Goal: Transaction & Acquisition: Download file/media

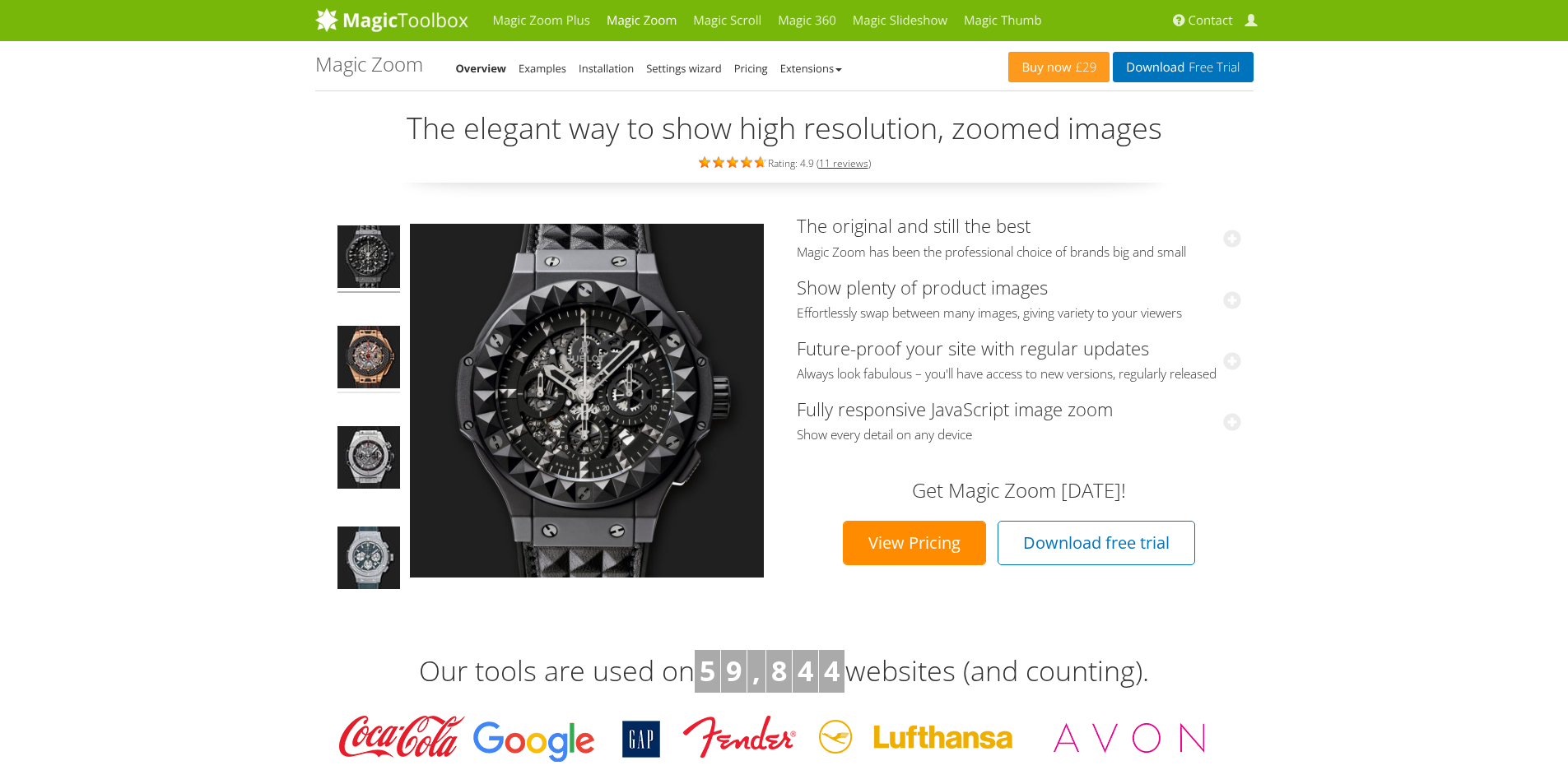
click at [371, 359] on img at bounding box center [368, 359] width 63 height 67
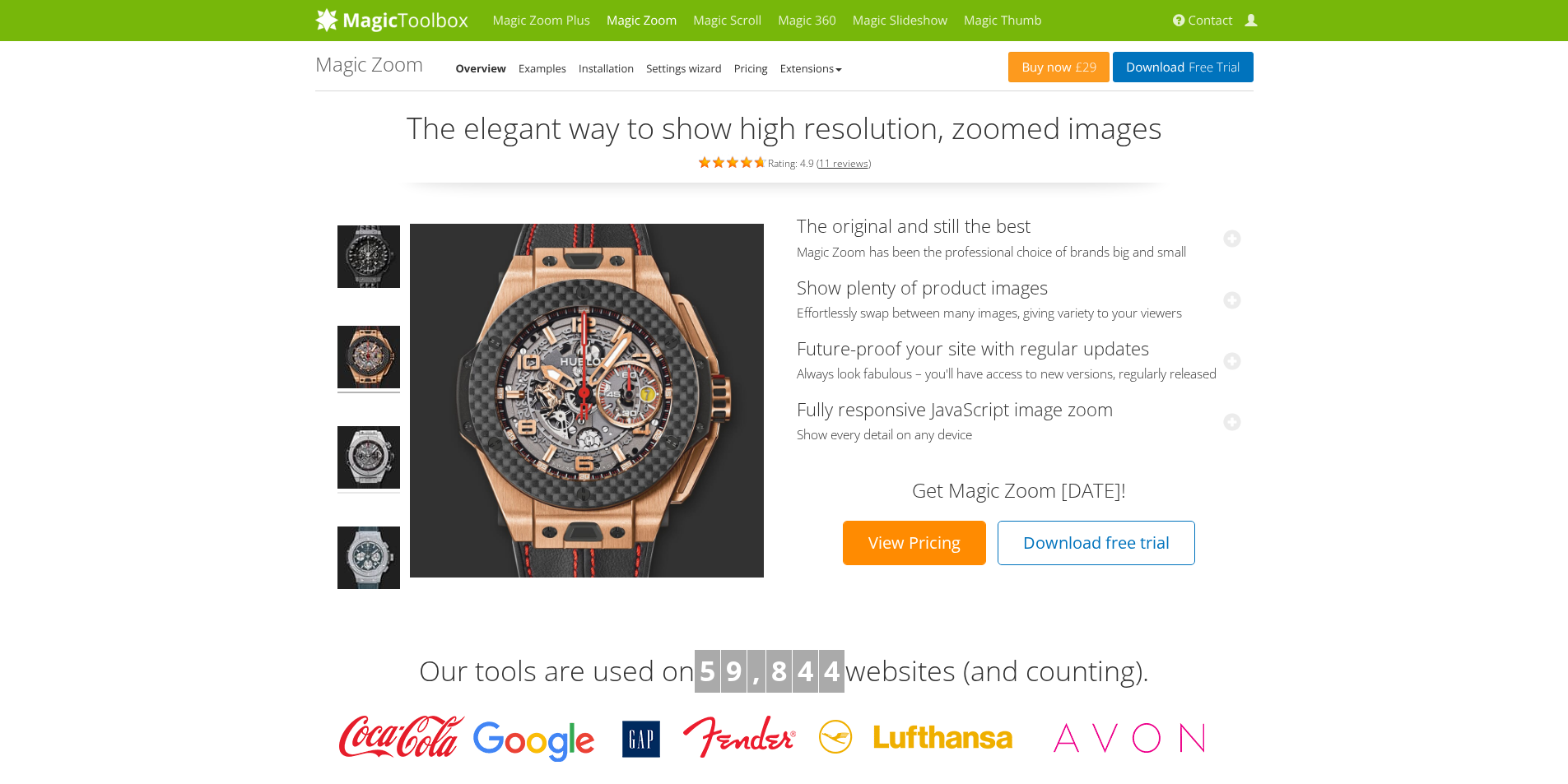
click at [366, 434] on img at bounding box center [368, 460] width 63 height 67
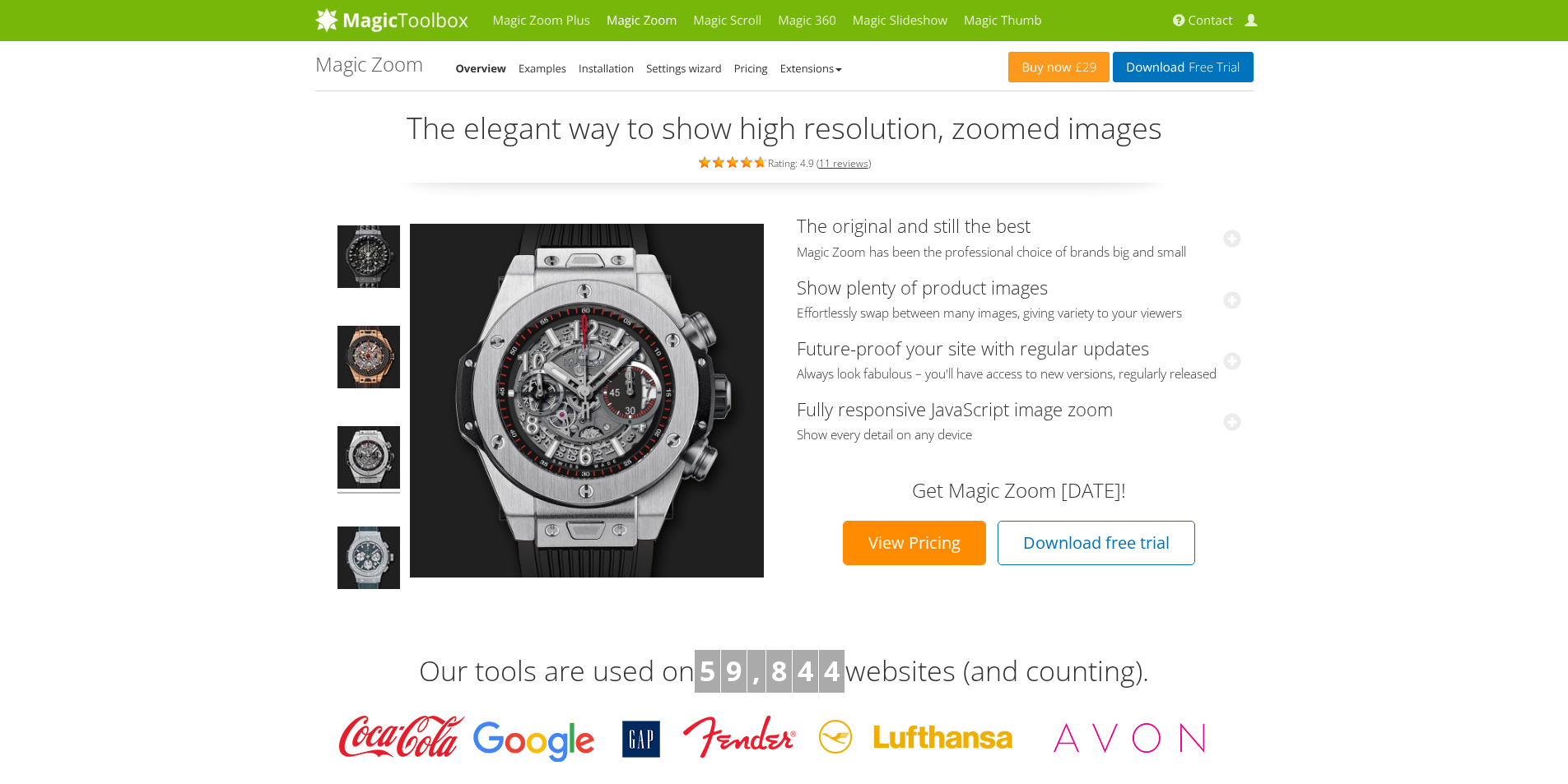
click at [373, 515] on td at bounding box center [368, 409] width 82 height 388
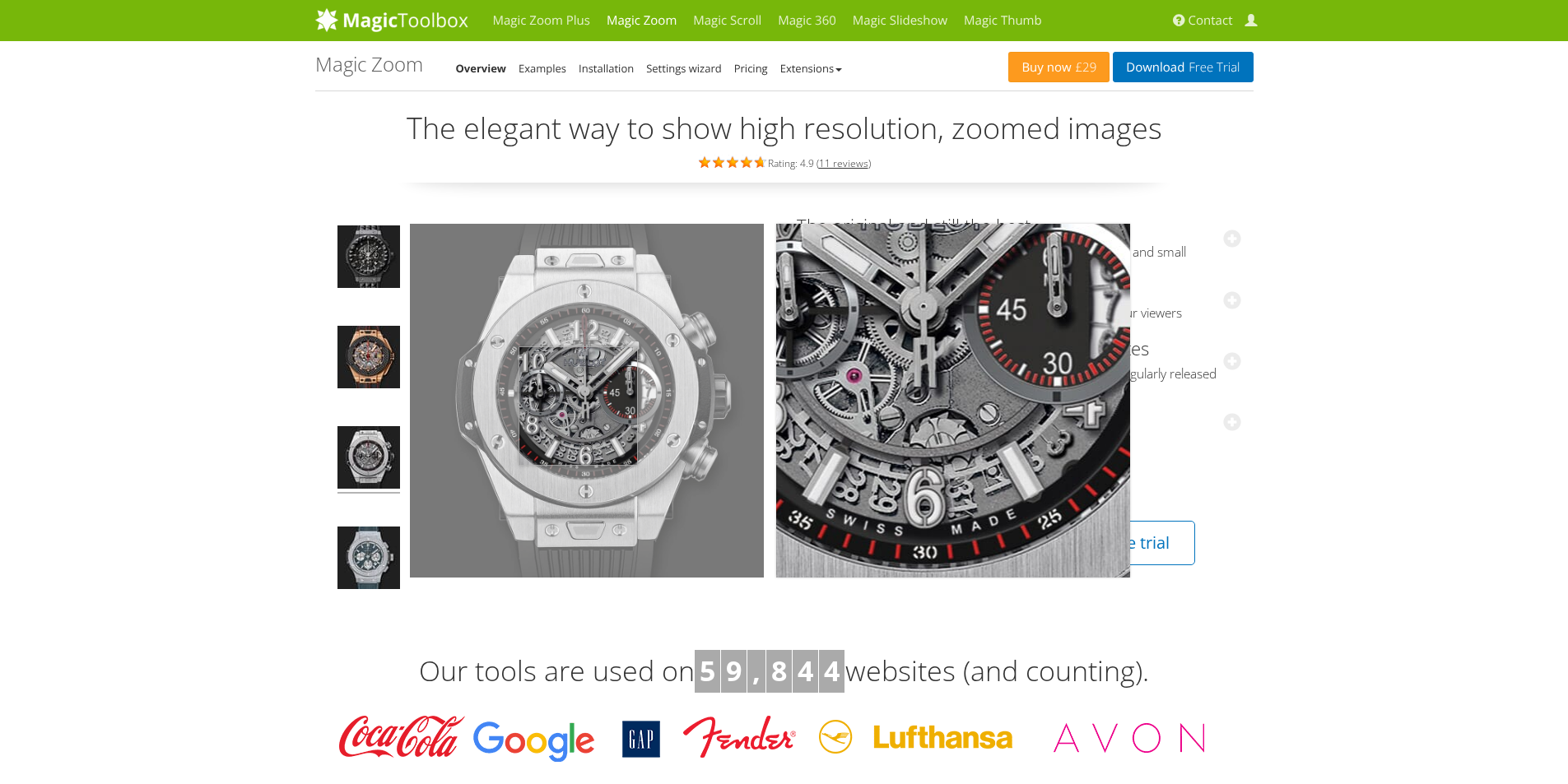
click at [579, 402] on img at bounding box center [587, 401] width 354 height 354
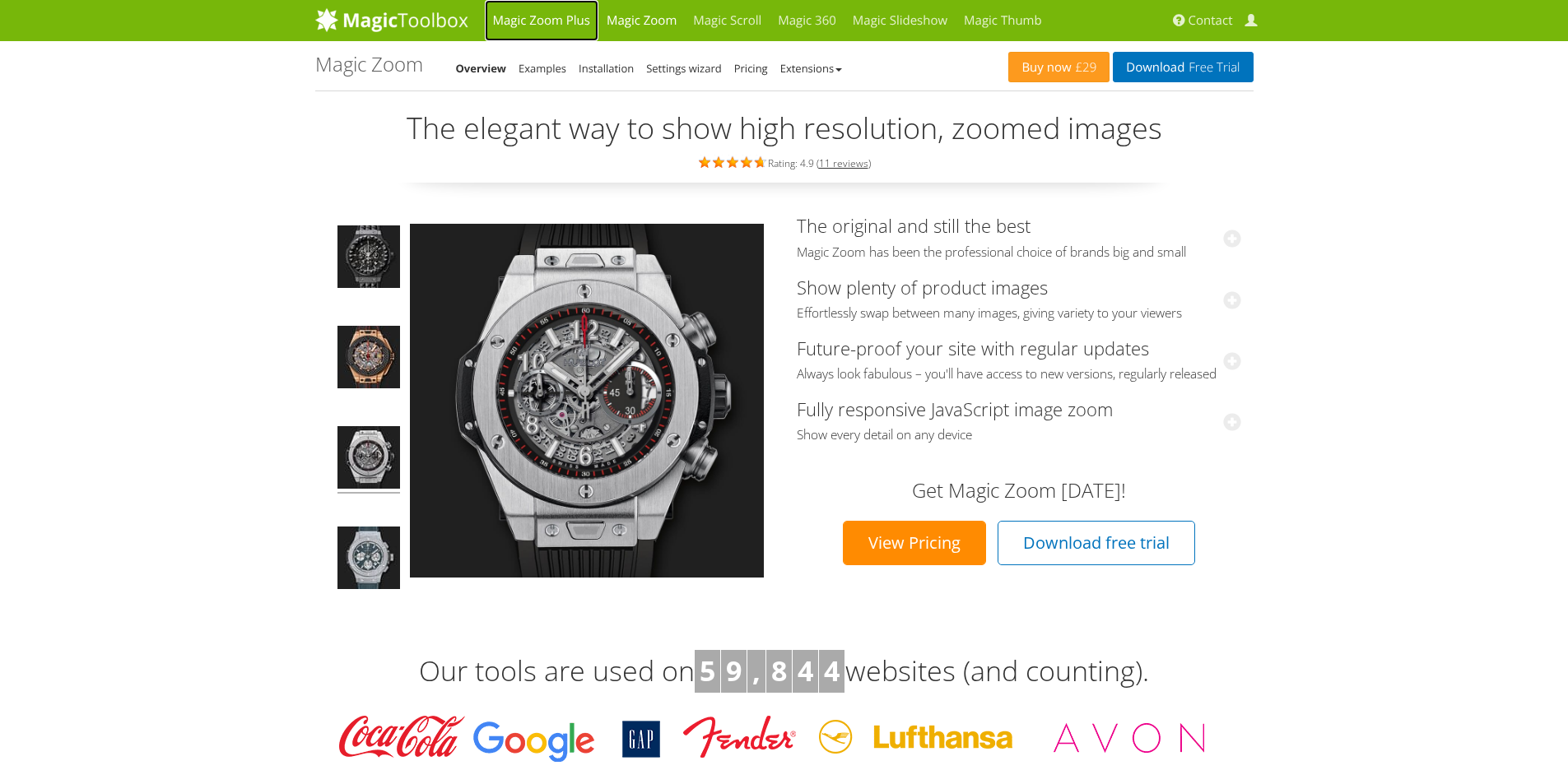
click at [565, 22] on link "Magic Zoom Plus" at bounding box center [541, 20] width 113 height 41
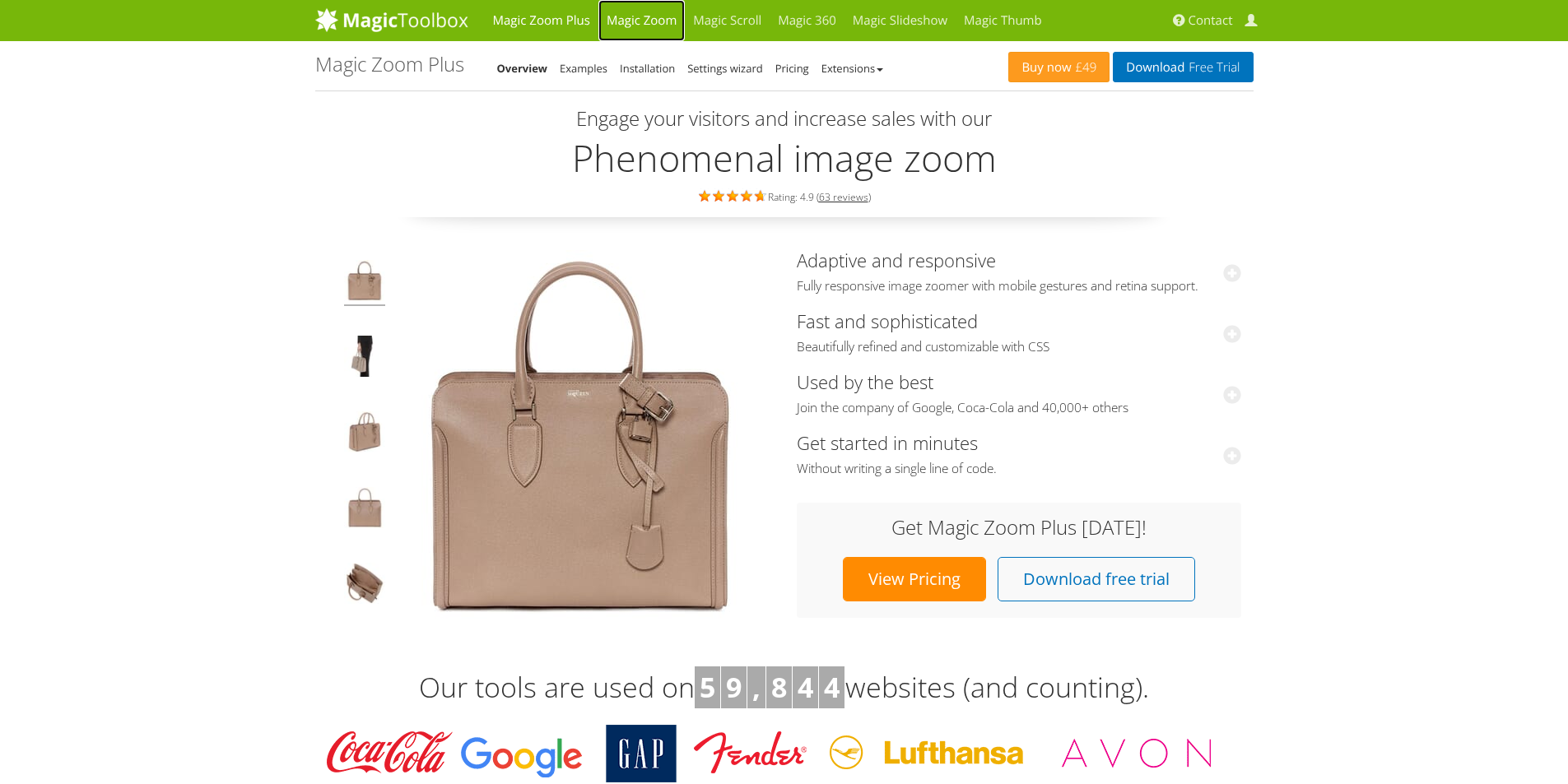
click at [634, 12] on link "Magic Zoom" at bounding box center [641, 20] width 86 height 41
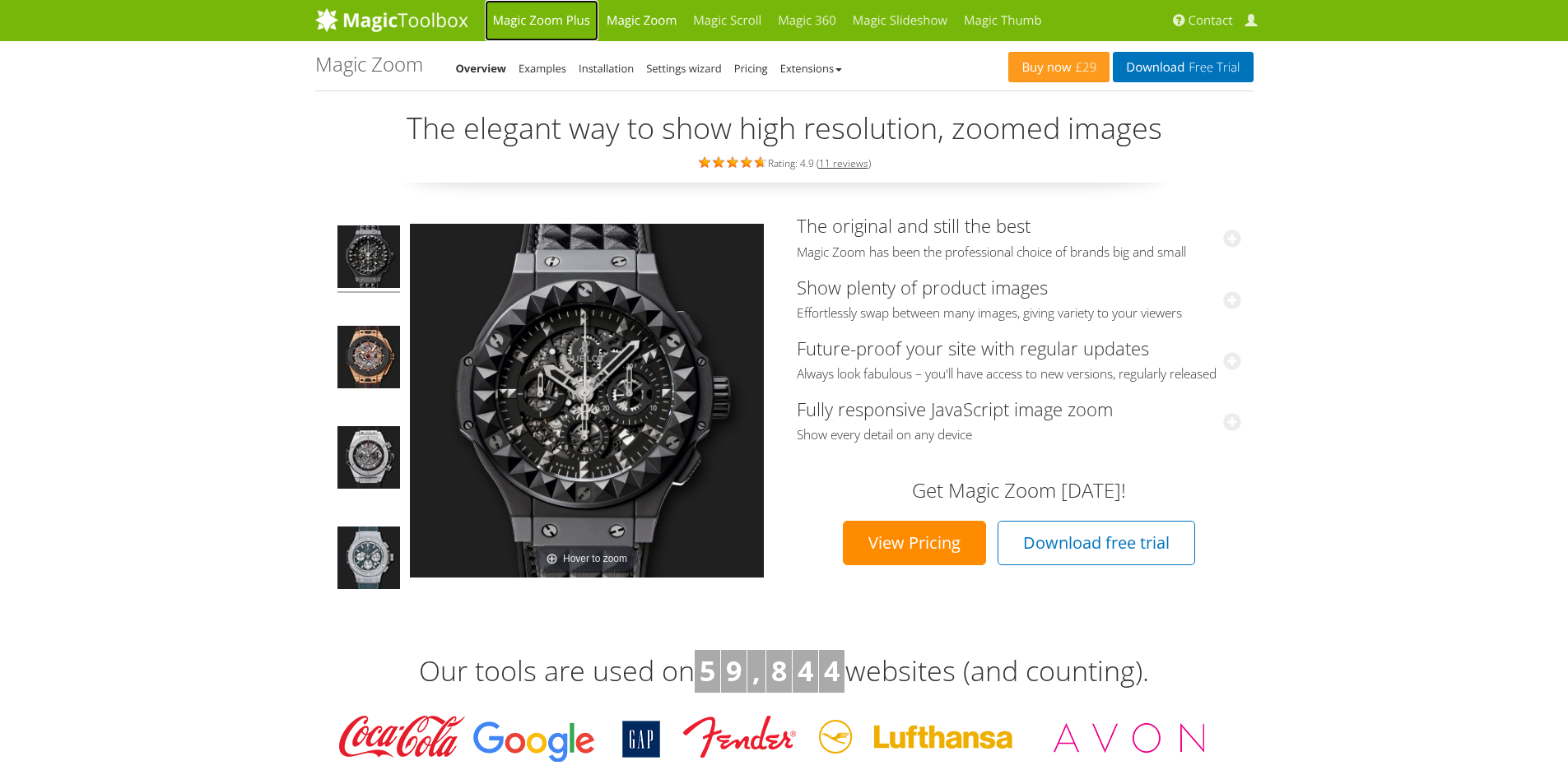
click at [558, 11] on link "Magic Zoom Plus" at bounding box center [541, 20] width 113 height 41
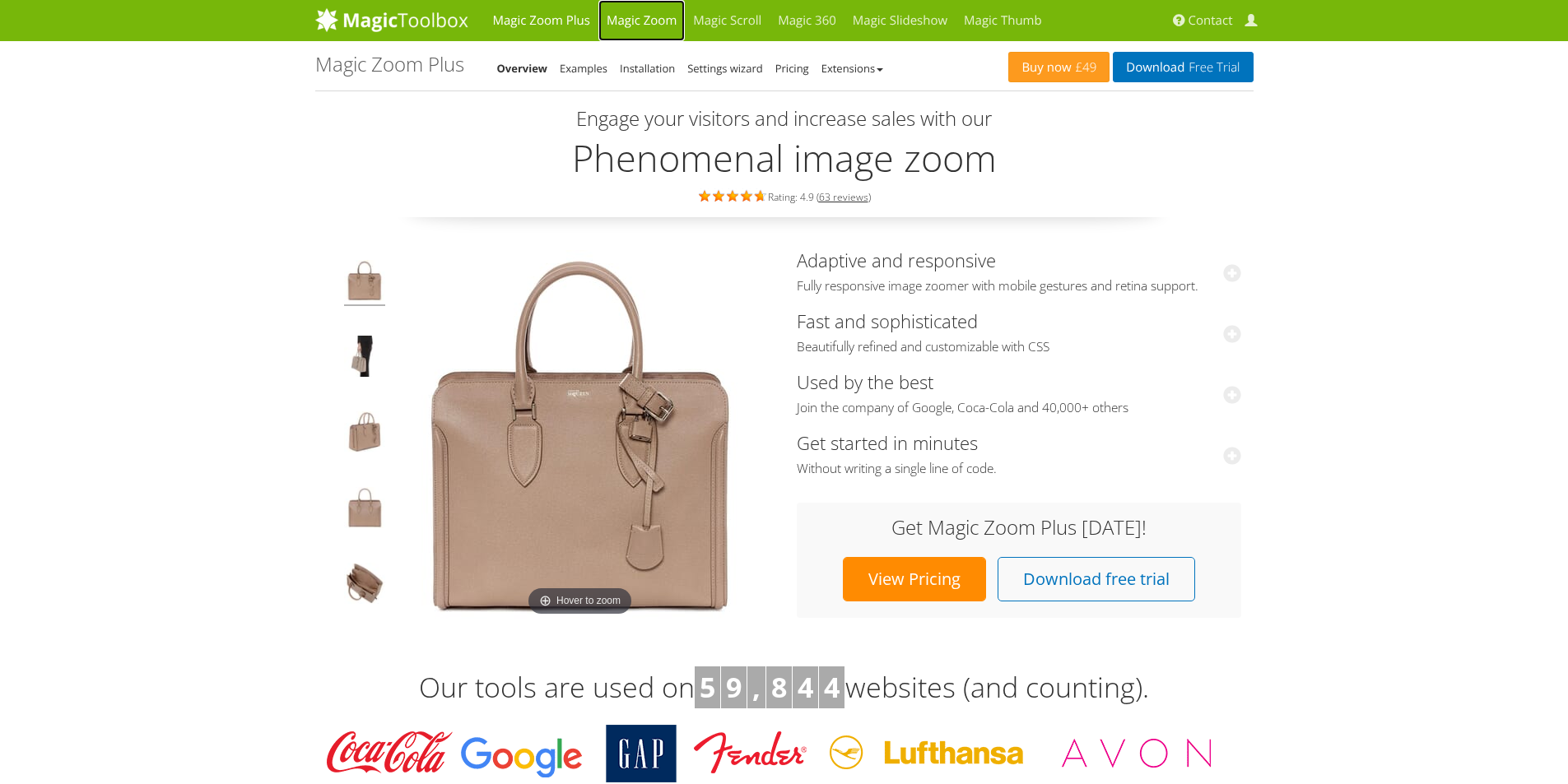
click at [622, 16] on link "Magic Zoom" at bounding box center [641, 20] width 86 height 41
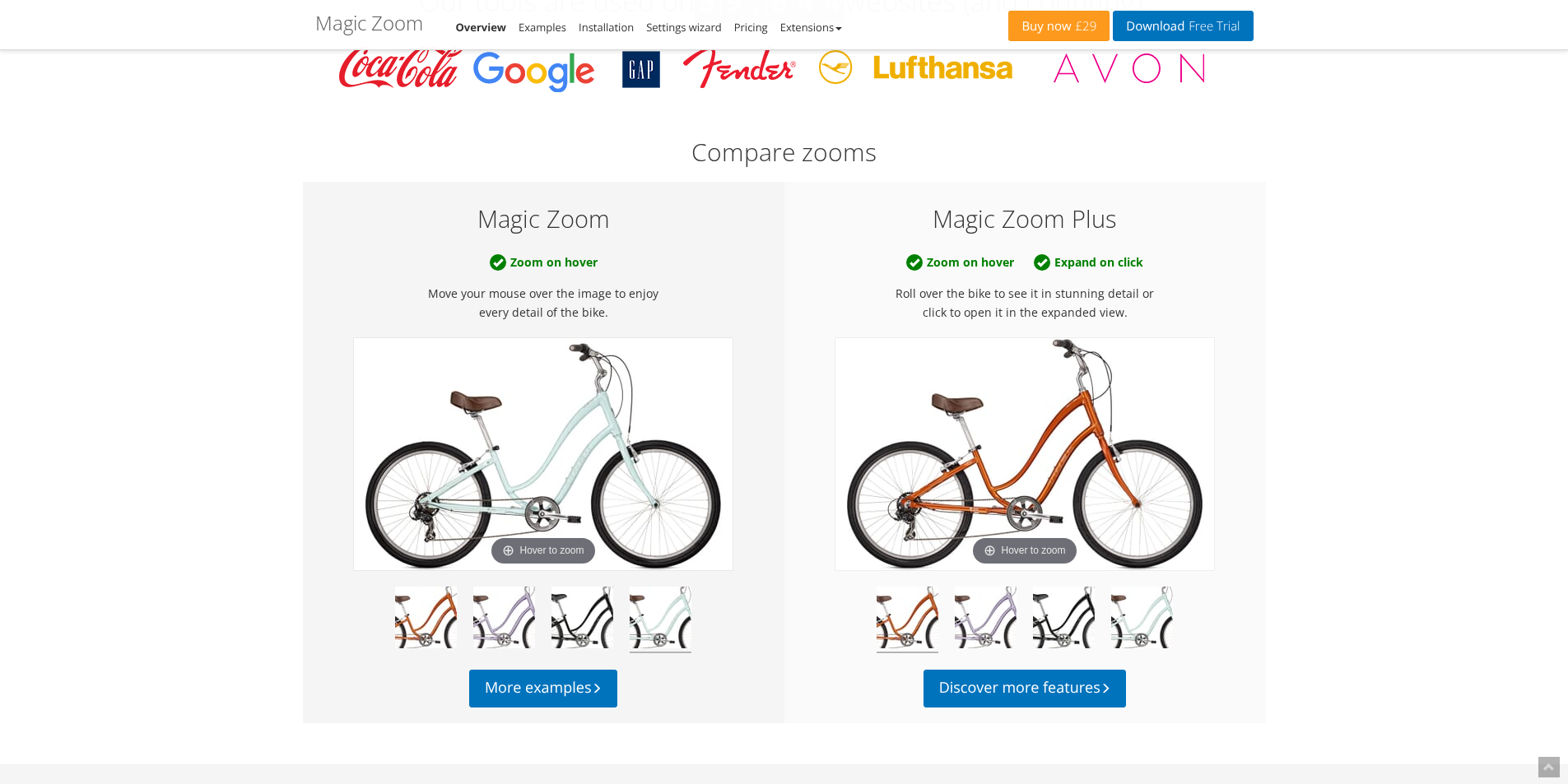
scroll to position [658, 0]
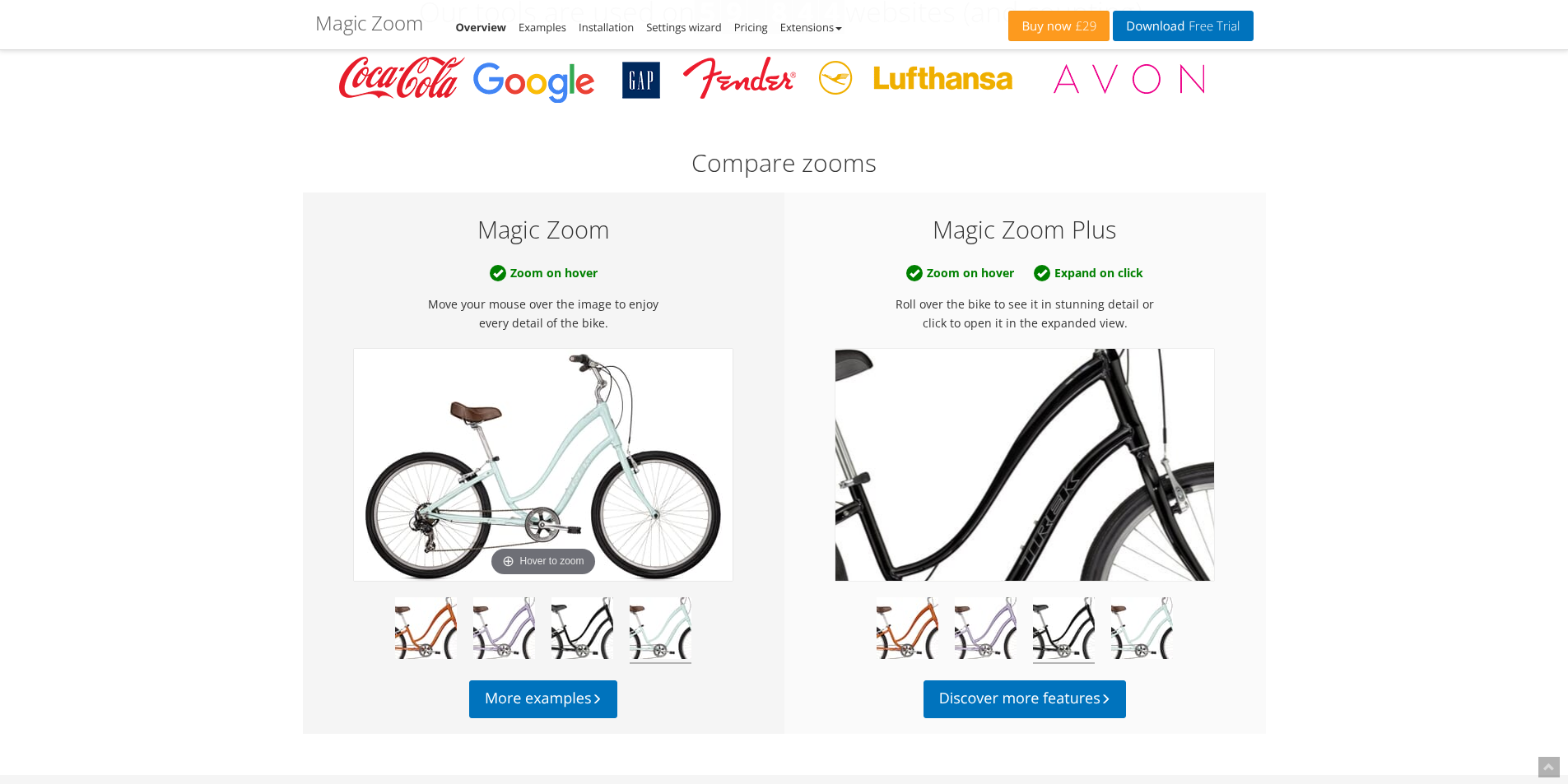
click at [1051, 455] on img at bounding box center [1024, 465] width 378 height 232
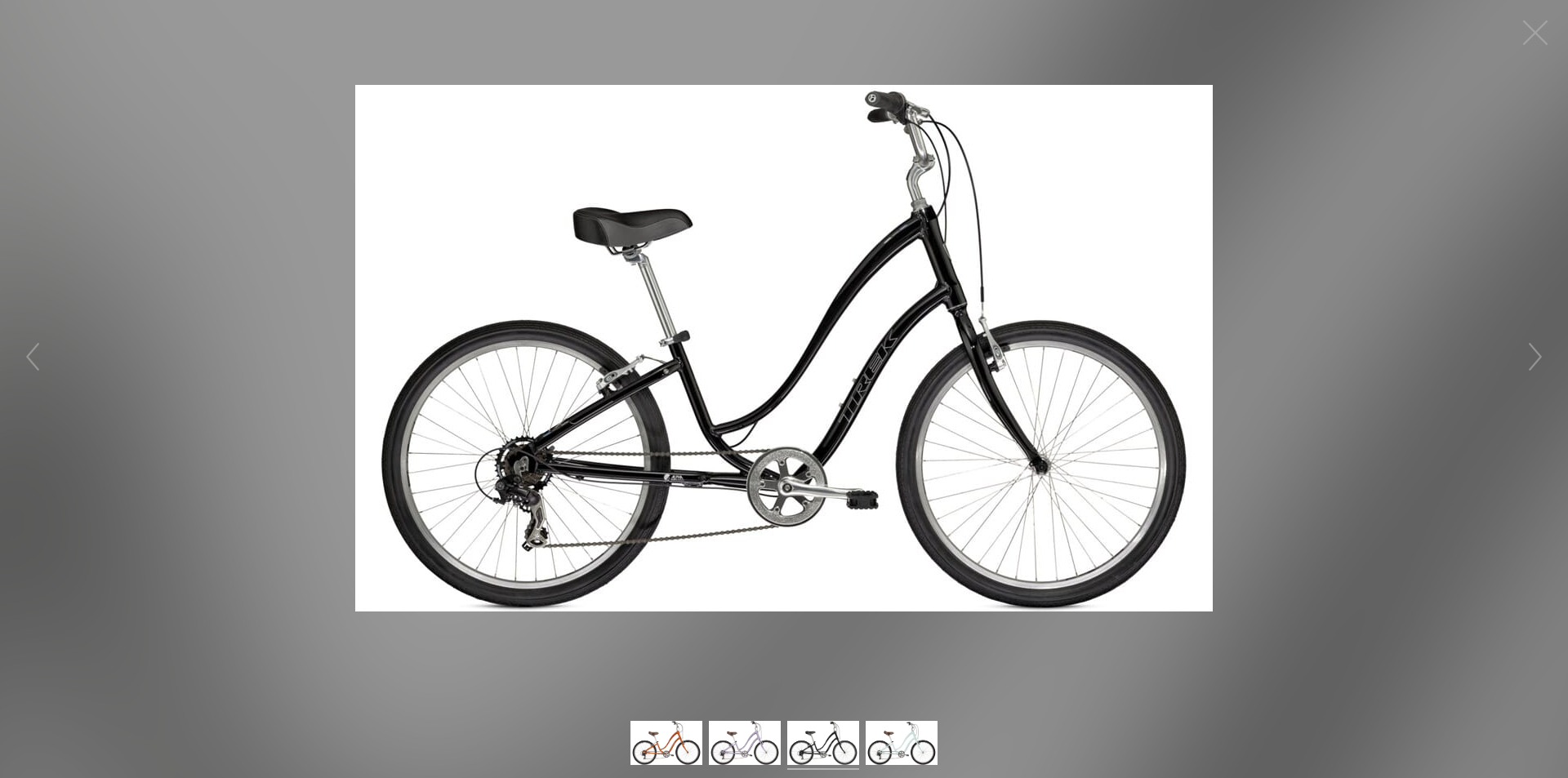
click at [978, 372] on img at bounding box center [784, 348] width 858 height 527
click at [1439, 353] on figure at bounding box center [784, 349] width 1568 height 664
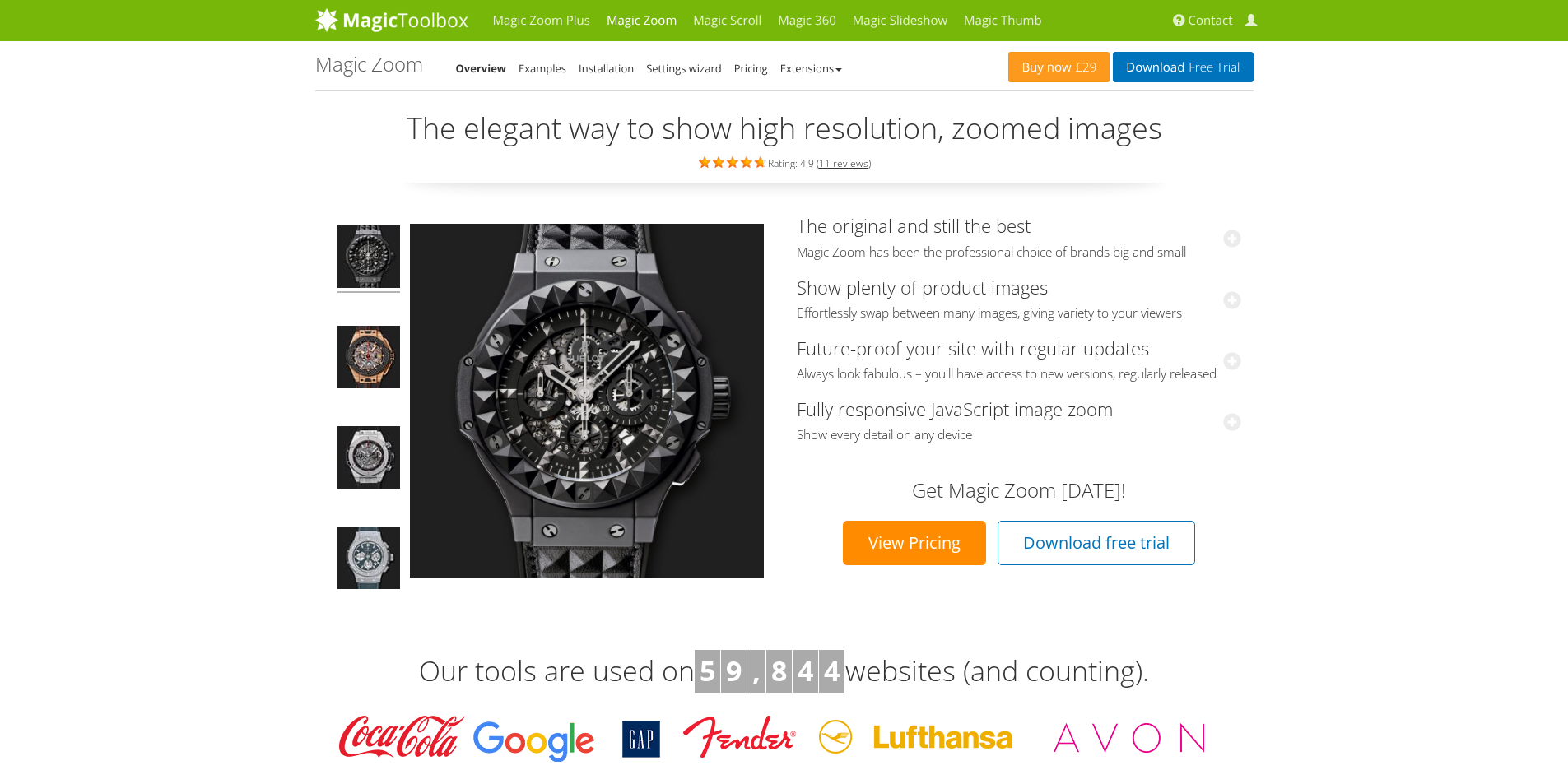
click at [949, 557] on link "View Pricing" at bounding box center [914, 543] width 143 height 45
click at [1070, 566] on link "Download free trial" at bounding box center [1096, 543] width 197 height 45
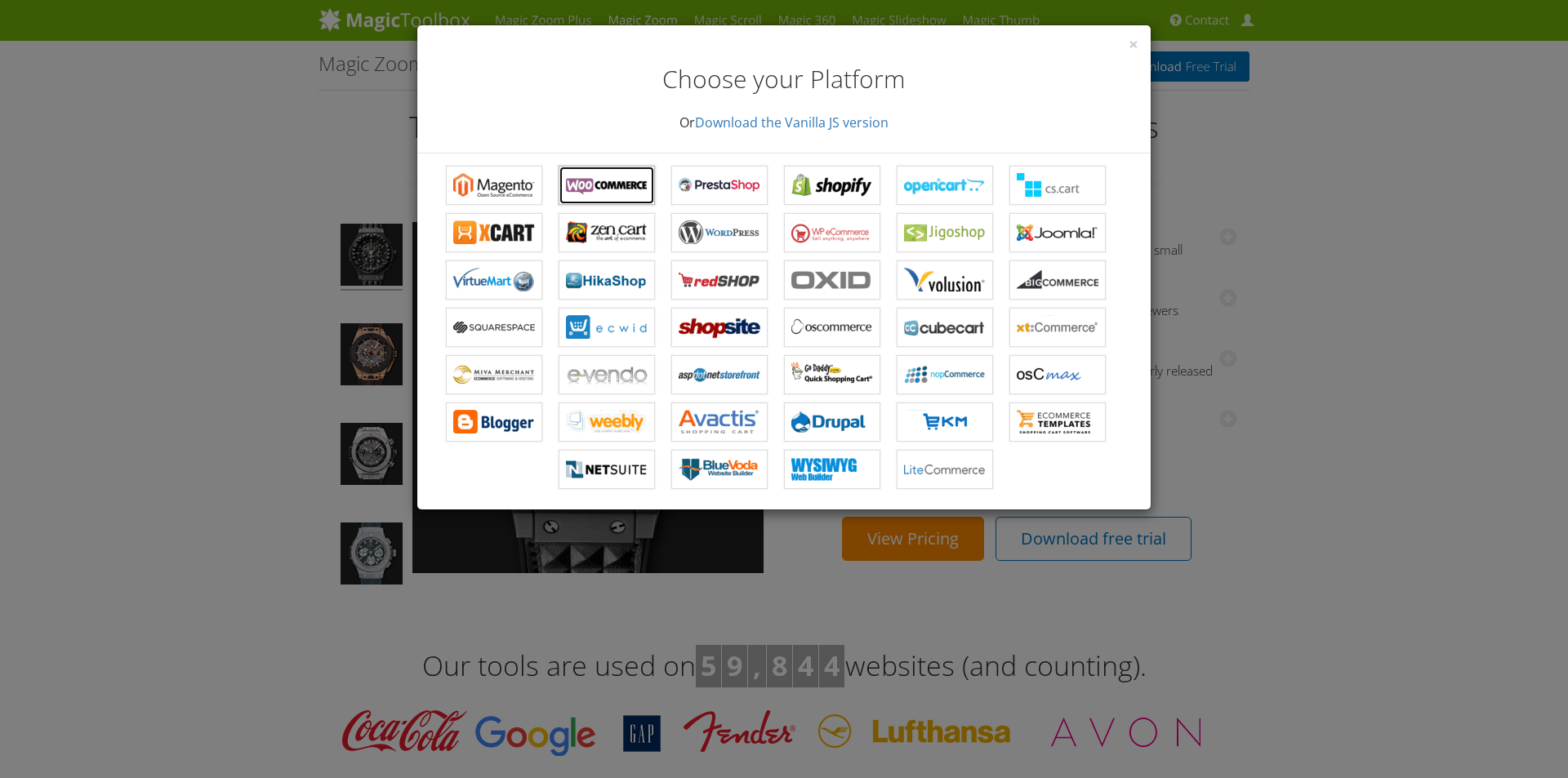
click at [608, 180] on b "Magic Zoom for WooCommerce" at bounding box center [607, 185] width 82 height 25
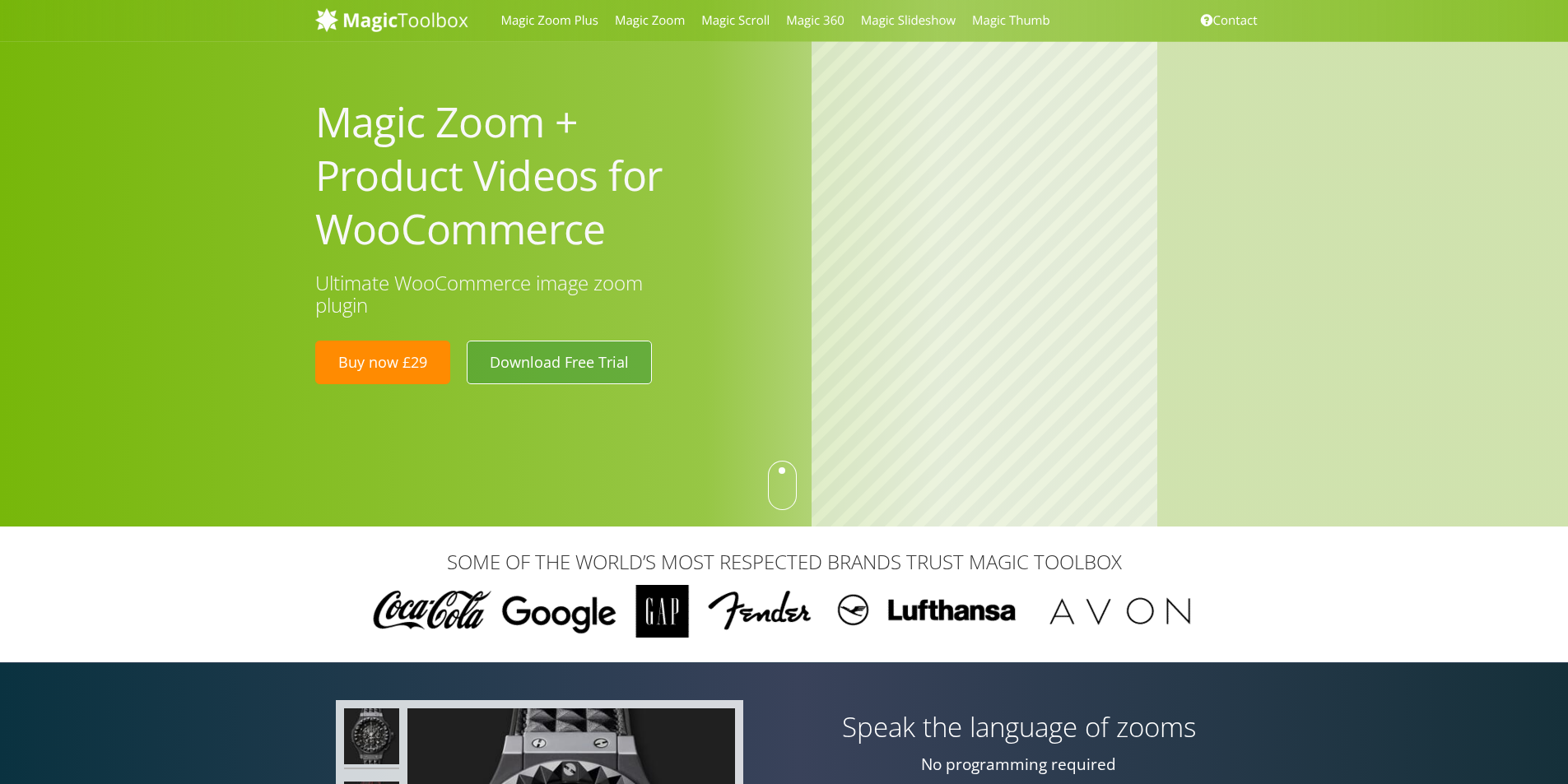
click at [544, 373] on link "Download Free Trial" at bounding box center [559, 361] width 186 height 43
click at [557, 18] on link "Magic Zoom Plus" at bounding box center [550, 20] width 113 height 41
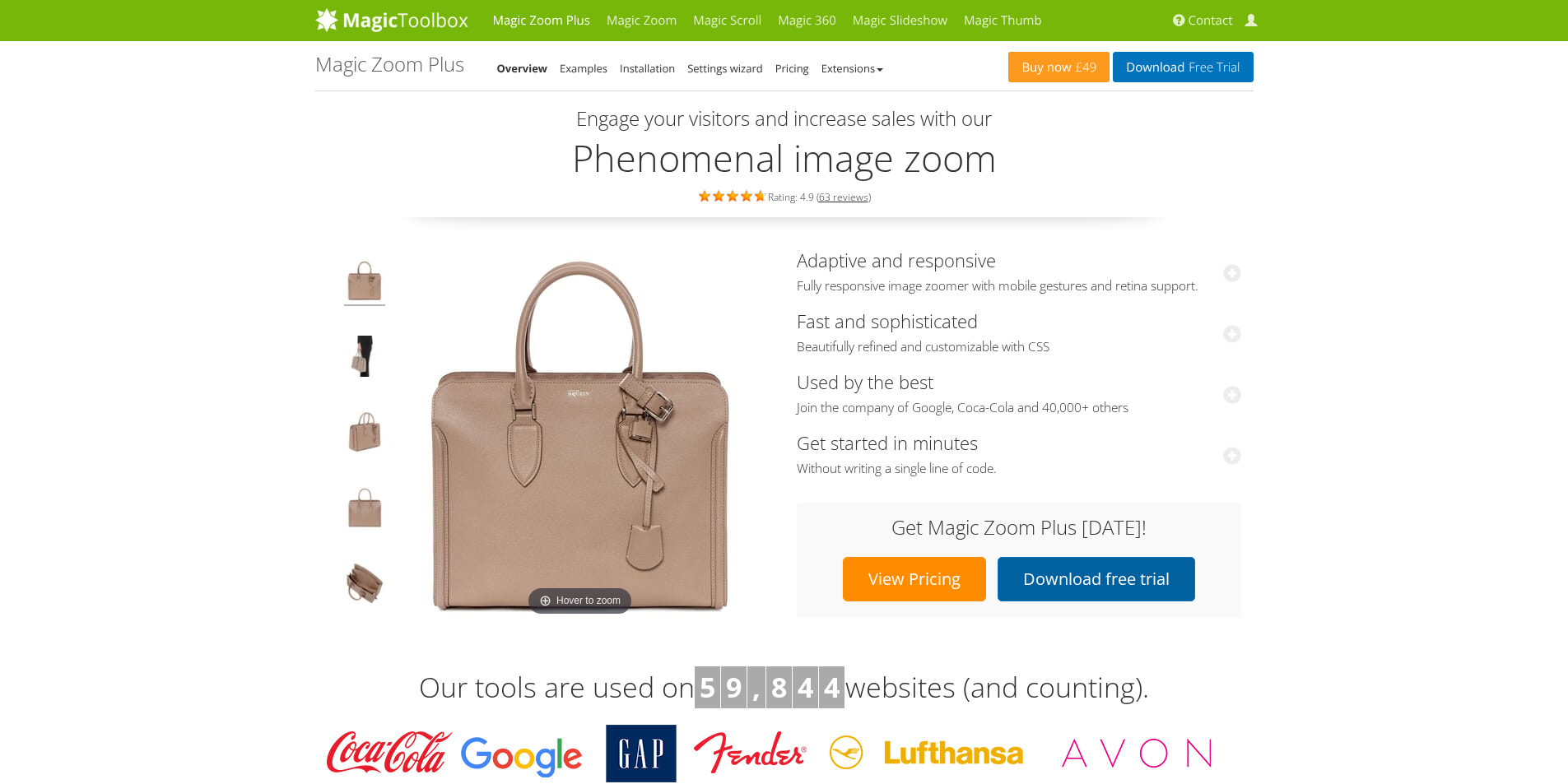
click at [1074, 591] on link "Download free trial" at bounding box center [1096, 579] width 197 height 45
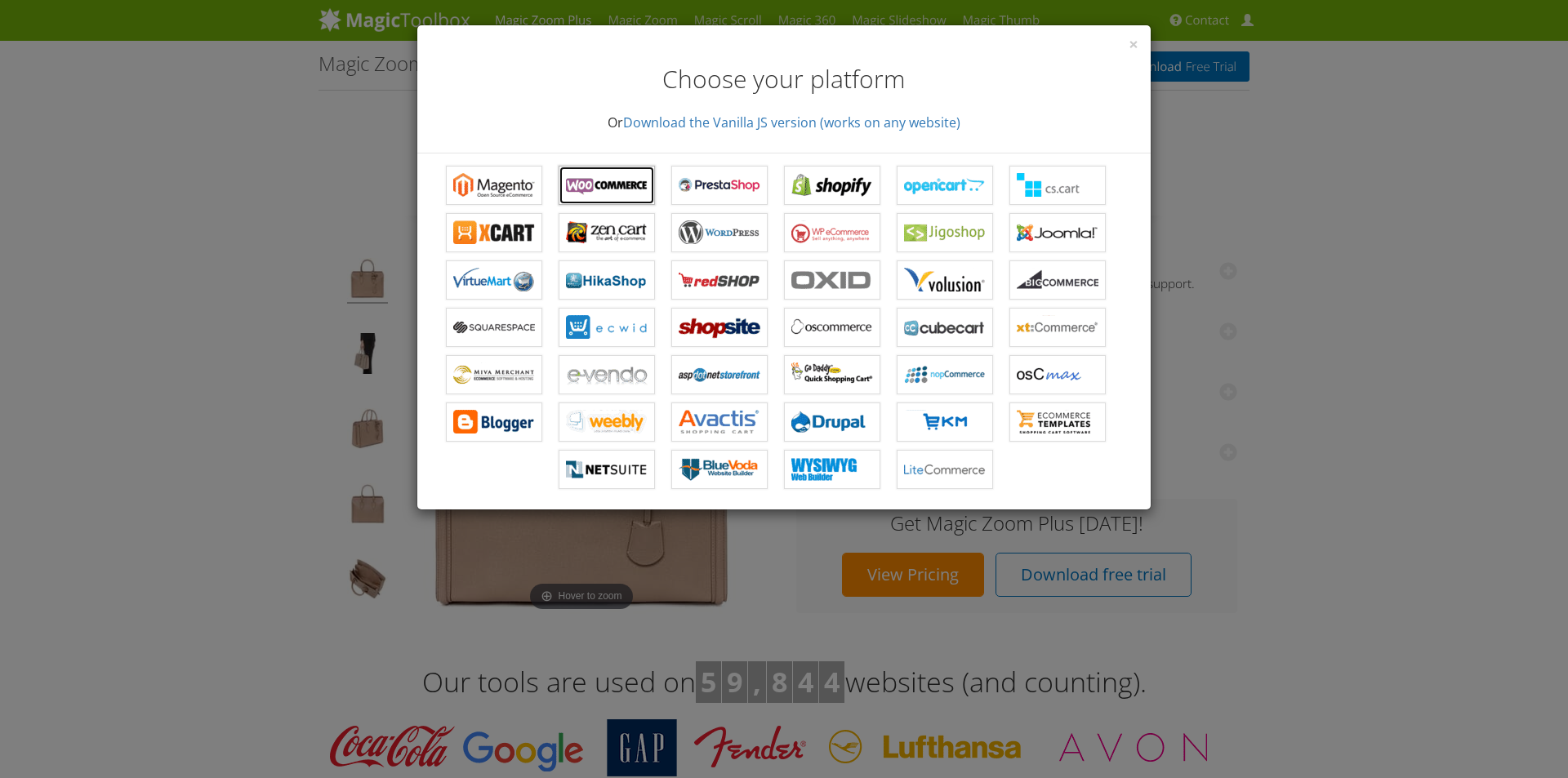
click at [627, 169] on link "Magic Zoom Plus for WooCommerce" at bounding box center [607, 185] width 97 height 39
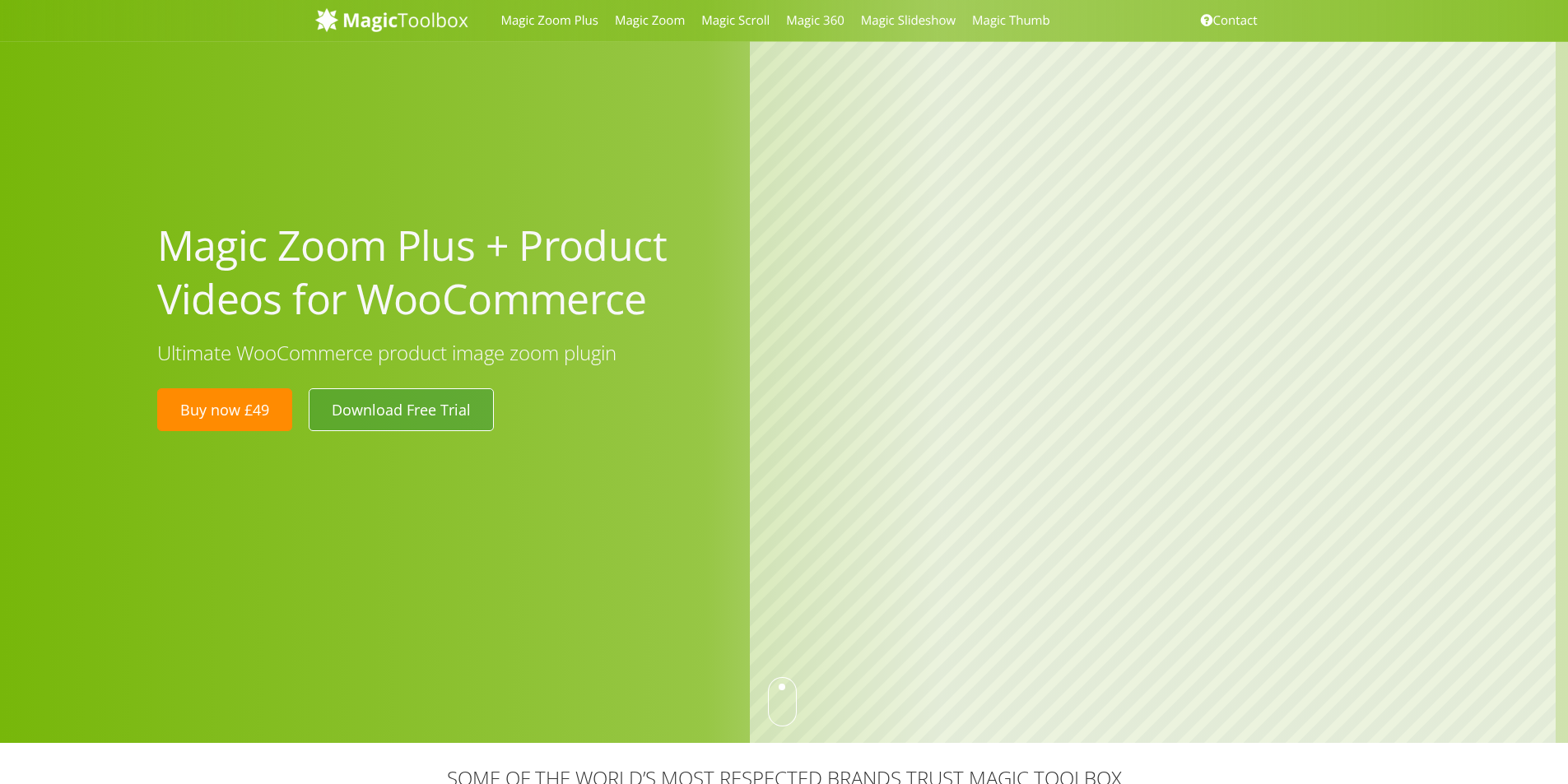
click at [410, 417] on link "Download Free Trial" at bounding box center [401, 409] width 186 height 43
